Goal: Information Seeking & Learning: Learn about a topic

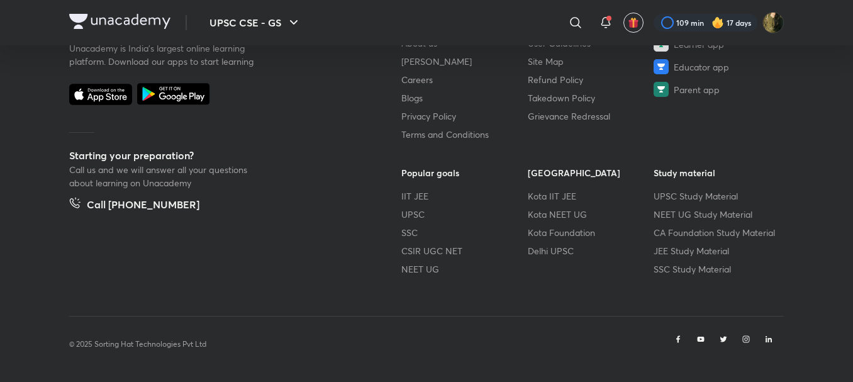
click at [117, 230] on div "Unacademy is India’s largest online learning platform. Download our apps to sta…" at bounding box center [215, 156] width 292 height 287
drag, startPoint x: 117, startPoint y: 230, endPoint x: 401, endPoint y: 328, distance: 300.7
click at [401, 328] on div "Unacademy is India’s largest online learning platform. Download our apps to sta…" at bounding box center [426, 184] width 714 height 343
